Goal: Information Seeking & Learning: Learn about a topic

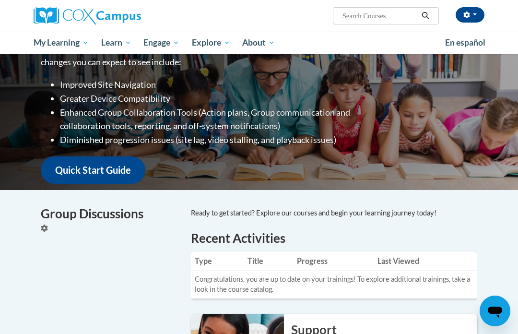
scroll to position [160, 0]
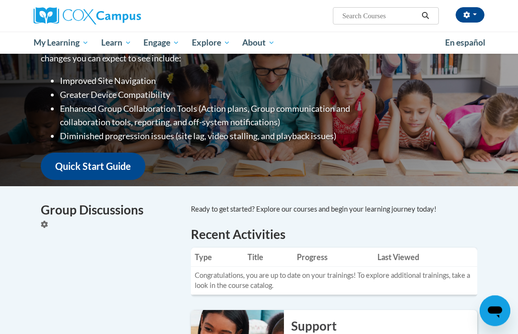
click at [213, 267] on td "Congratulations, you are up to date on your trainings! To explore additional tr…" at bounding box center [334, 281] width 286 height 28
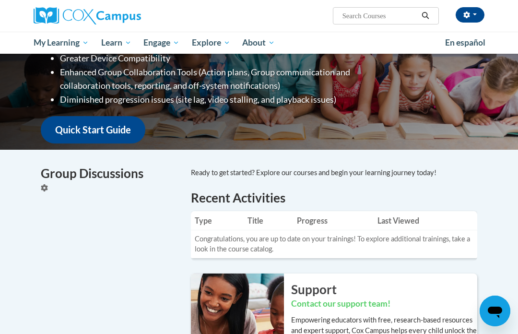
scroll to position [194, 0]
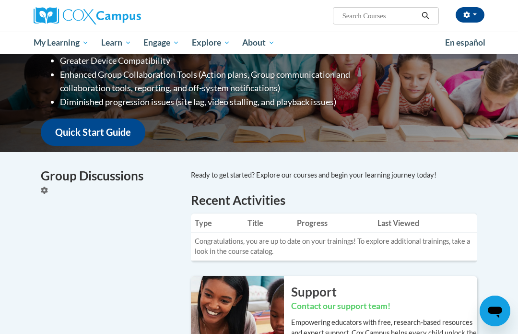
click at [0, 0] on span "My Course Progress" at bounding box center [0, 0] width 0 height 0
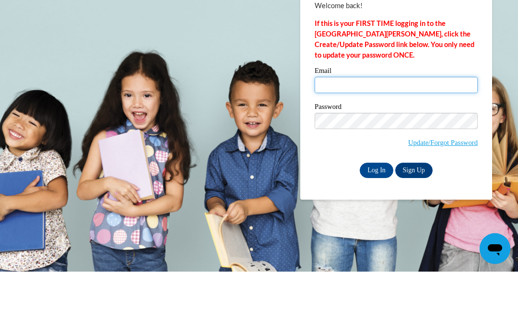
type input "[EMAIL_ADDRESS][DOMAIN_NAME]"
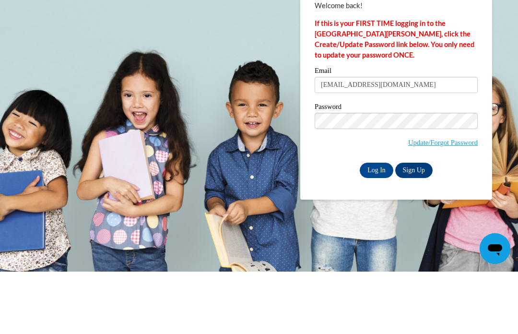
click at [377, 225] on input "Log In" at bounding box center [377, 232] width 34 height 15
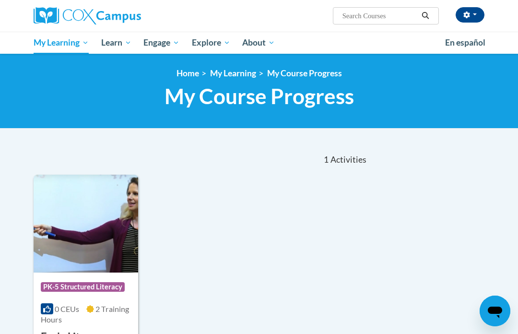
click at [96, 296] on div "Course Category: PK-5 Structured Literacy" at bounding box center [86, 288] width 90 height 22
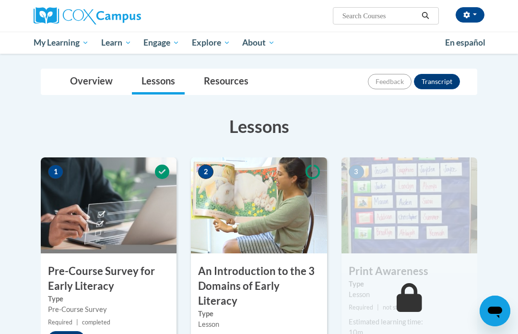
scroll to position [103, 0]
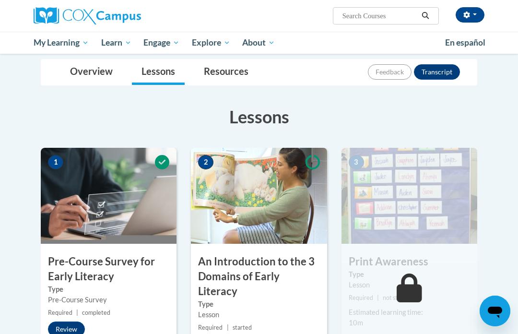
click at [67, 332] on button "Review" at bounding box center [66, 328] width 37 height 15
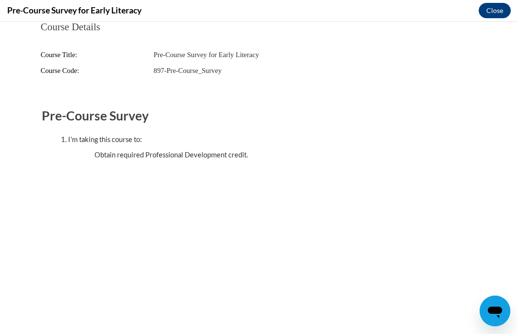
scroll to position [0, 0]
click at [493, 23] on body "Course Details Course Title: Pre-Course Survey for Early Literacy Course Code: …" at bounding box center [259, 178] width 518 height 312
click at [485, 18] on button "Close" at bounding box center [495, 10] width 32 height 15
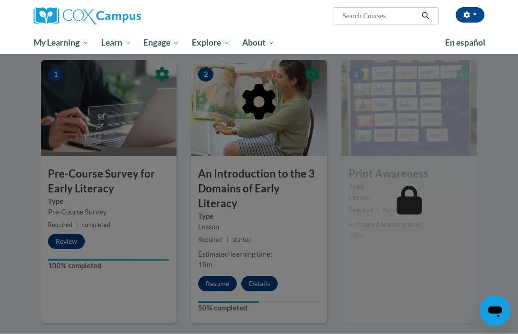
scroll to position [190, 0]
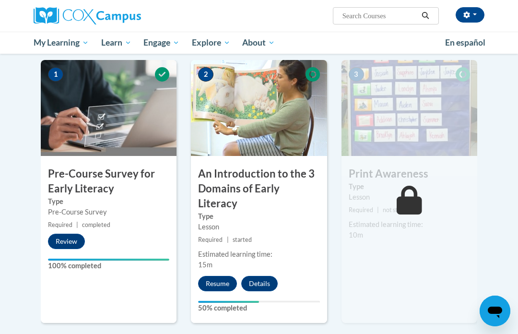
click at [70, 225] on span "Required" at bounding box center [60, 224] width 24 height 7
click at [64, 188] on h3 "Pre-Course Survey for Early Literacy" at bounding box center [109, 181] width 136 height 30
click at [63, 200] on label "Type" at bounding box center [108, 201] width 121 height 11
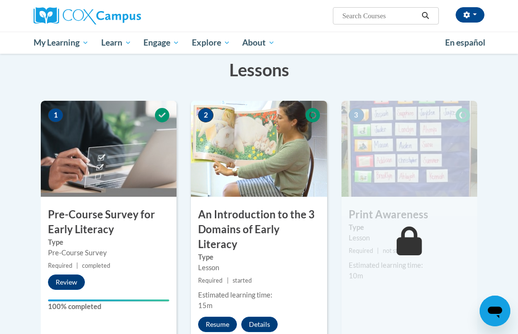
scroll to position [156, 0]
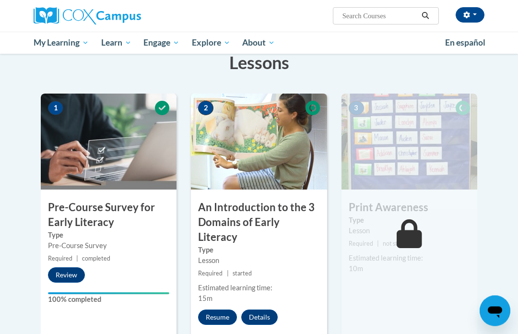
click at [63, 301] on label "100% completed" at bounding box center [108, 300] width 121 height 11
click at [57, 275] on button "Review" at bounding box center [66, 275] width 37 height 15
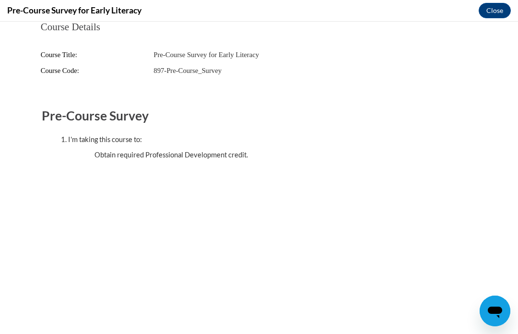
scroll to position [0, 0]
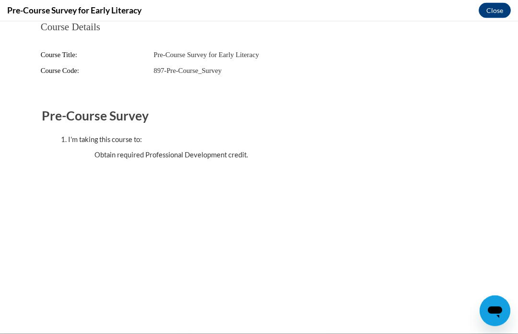
click at [491, 14] on button "Close" at bounding box center [495, 10] width 32 height 15
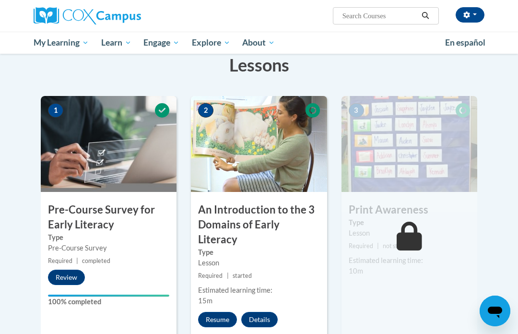
scroll to position [8, 0]
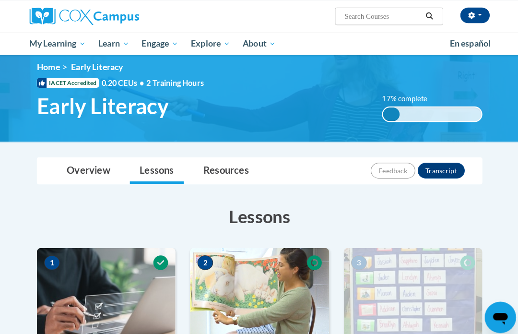
click at [473, 20] on button "button" at bounding box center [470, 14] width 29 height 15
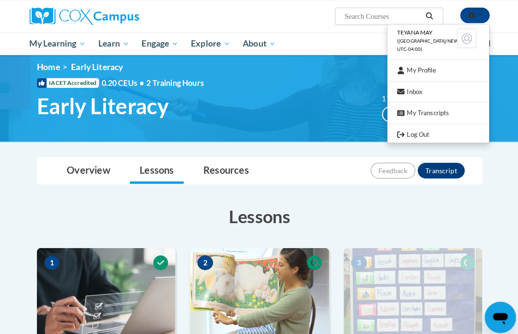
click at [414, 126] on link "Log Out" at bounding box center [434, 132] width 100 height 12
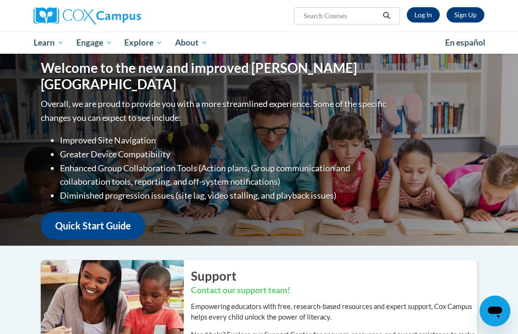
click at [472, 17] on link "Sign Up" at bounding box center [466, 14] width 38 height 15
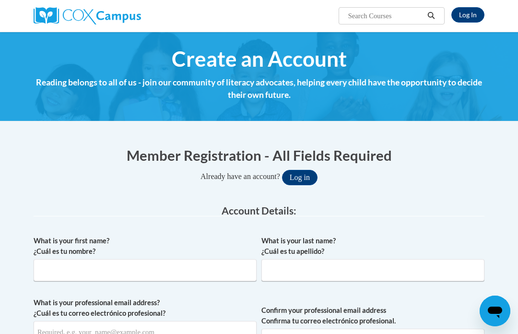
click at [469, 15] on link "Log In" at bounding box center [467, 14] width 33 height 15
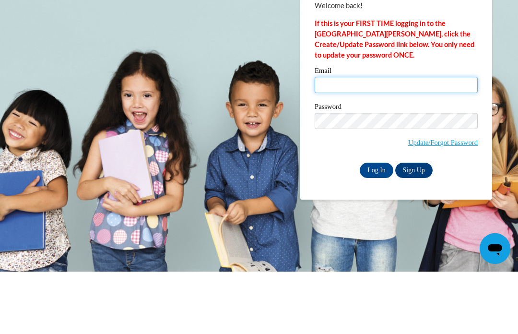
type input "[EMAIL_ADDRESS][DOMAIN_NAME]"
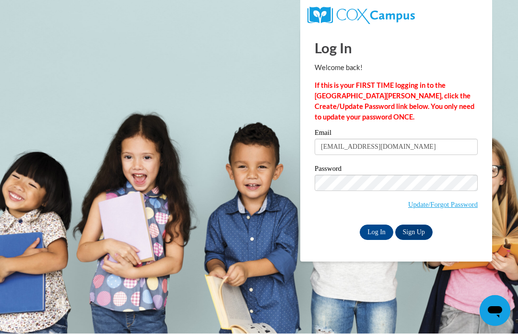
click at [358, 234] on div "Log In Sign Up" at bounding box center [396, 232] width 163 height 15
click at [366, 237] on input "Log In" at bounding box center [377, 232] width 34 height 15
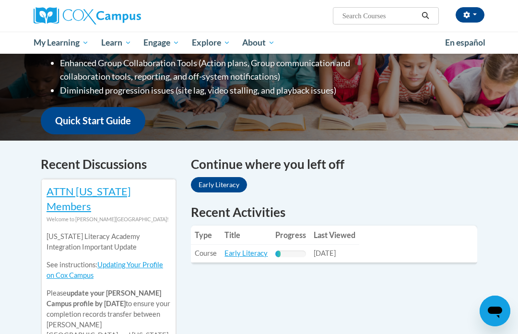
scroll to position [207, 0]
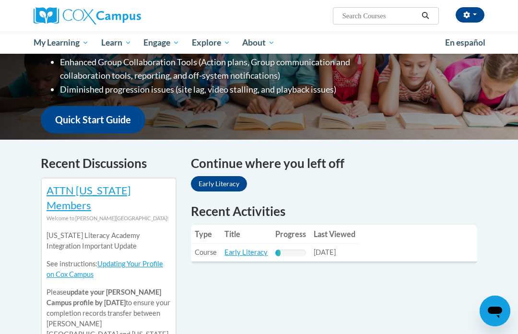
click at [229, 248] on link "Early Literacy" at bounding box center [246, 252] width 43 height 8
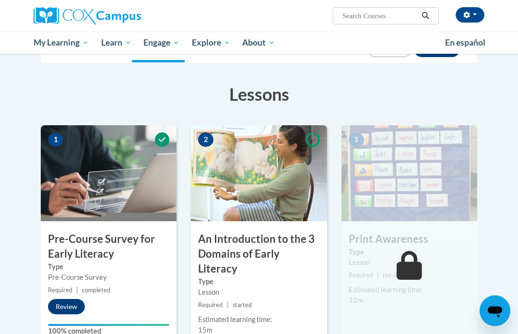
scroll to position [125, 0]
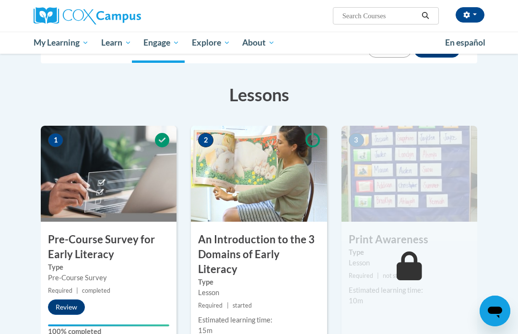
click at [76, 320] on div "1 Pre-Course Survey for Early Literacy Type Pre-Course Survey Required | comple…" at bounding box center [109, 257] width 136 height 263
click at [106, 326] on label "100% completed" at bounding box center [108, 331] width 121 height 11
click at [107, 302] on div "1 Pre-Course Survey for Early Literacy Type Pre-Course Survey Required | comple…" at bounding box center [109, 257] width 136 height 263
click at [161, 139] on icon at bounding box center [162, 140] width 14 height 14
click at [138, 129] on img at bounding box center [109, 174] width 136 height 96
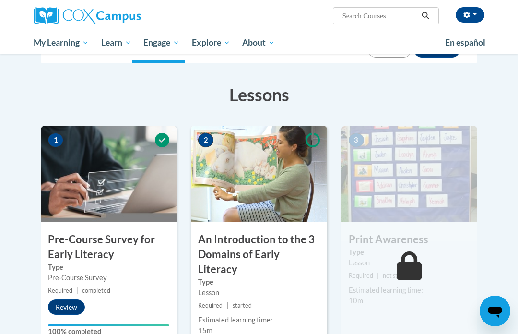
click at [48, 135] on img at bounding box center [109, 174] width 136 height 96
click at [57, 159] on img at bounding box center [109, 174] width 136 height 96
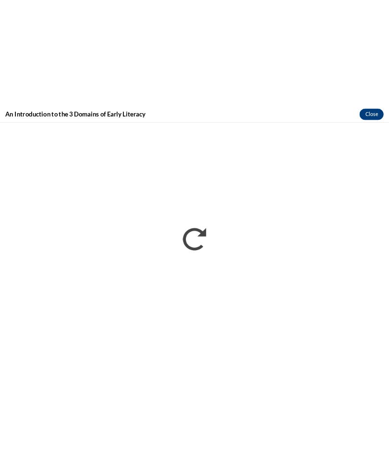
scroll to position [0, 0]
